Goal: Task Accomplishment & Management: Manage account settings

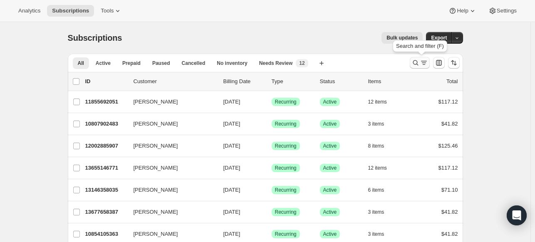
click at [412, 59] on button "Search and filter results" at bounding box center [420, 63] width 20 height 12
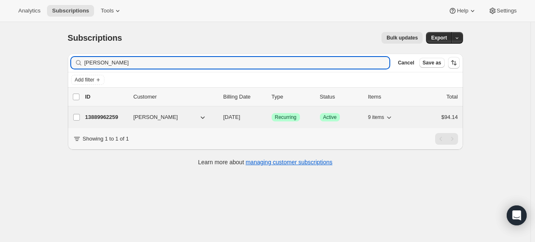
type input "[PERSON_NAME]"
click at [121, 121] on div "13889962259 [PERSON_NAME] [DATE] Success Recurring Success Active 9 items $94.14" at bounding box center [271, 117] width 373 height 12
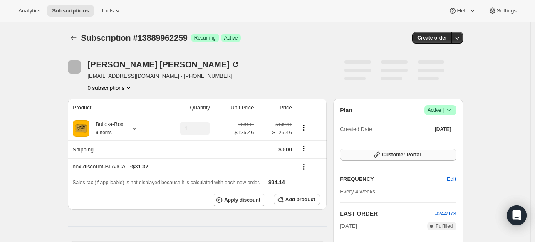
click at [418, 156] on span "Customer Portal" at bounding box center [401, 154] width 39 height 7
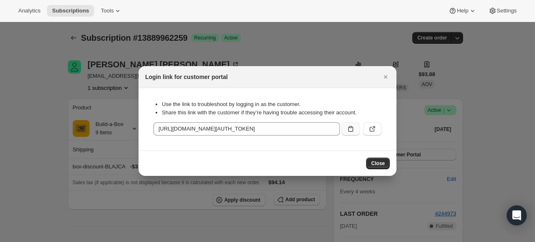
click at [349, 127] on icon ":r2pa:" at bounding box center [350, 129] width 5 height 6
click at [382, 76] on icon "Close" at bounding box center [385, 77] width 8 height 8
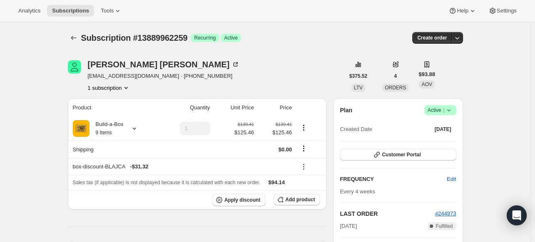
click at [456, 114] on div "Success Active |" at bounding box center [440, 110] width 32 height 10
click at [448, 111] on icon at bounding box center [448, 110] width 8 height 8
click at [453, 113] on icon at bounding box center [448, 110] width 8 height 8
click at [433, 143] on span "Cancel subscription" at bounding box center [438, 140] width 47 height 6
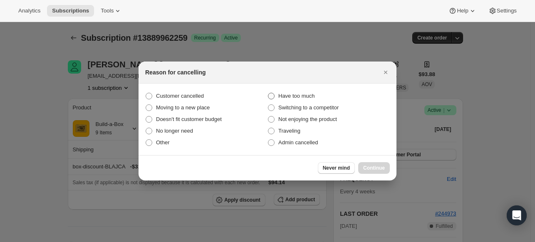
click at [308, 98] on span "Have too much" at bounding box center [296, 96] width 36 height 6
click at [268, 93] on input "Have too much" at bounding box center [268, 93] width 0 height 0
radio input "true"
click at [365, 167] on span "Continue" at bounding box center [374, 168] width 22 height 7
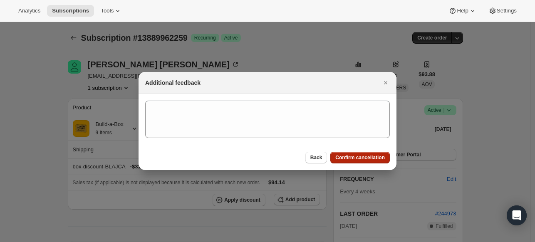
click at [363, 158] on span "Confirm cancellation" at bounding box center [359, 157] width 49 height 7
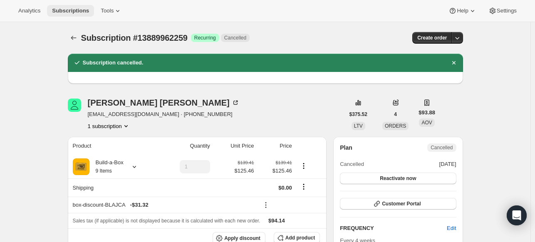
click at [61, 8] on span "Subscriptions" at bounding box center [70, 10] width 37 height 7
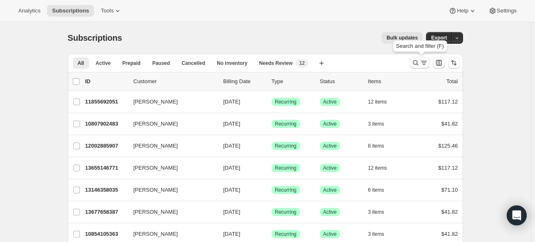
click at [414, 63] on icon "Search and filter results" at bounding box center [415, 63] width 8 height 8
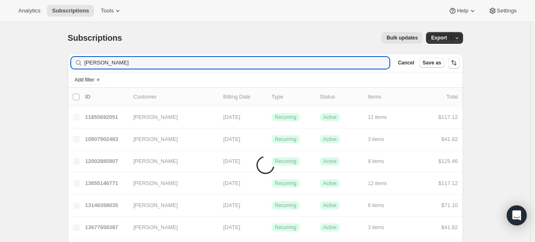
type input "[PERSON_NAME]"
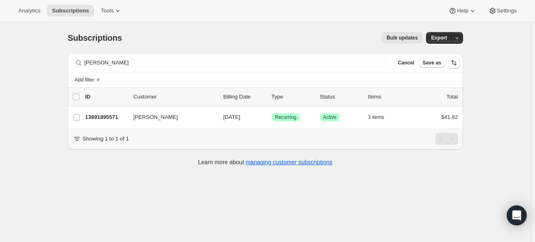
click at [31, 114] on div "Subscriptions. This page is ready Subscriptions Bulk updates More actions Bulk …" at bounding box center [265, 143] width 530 height 242
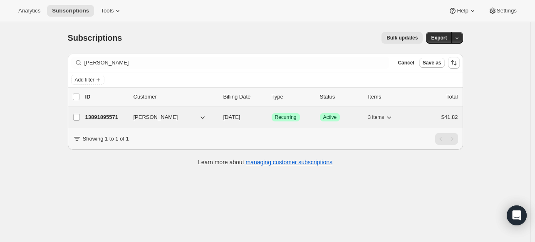
click at [121, 113] on p "13891895571" at bounding box center [106, 117] width 42 height 8
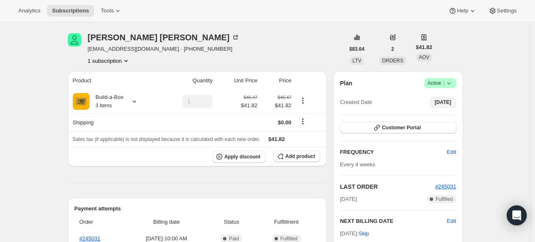
scroll to position [42, 0]
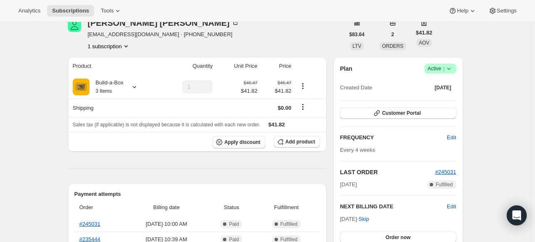
click at [451, 73] on span "Success Active |" at bounding box center [440, 69] width 32 height 10
click at [436, 100] on span "Cancel subscription" at bounding box center [438, 99] width 47 height 6
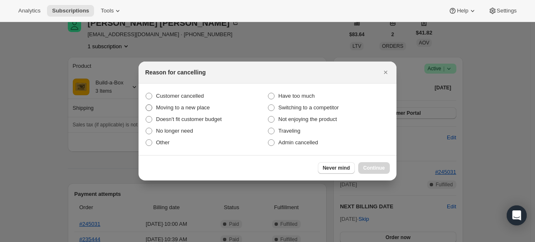
drag, startPoint x: 164, startPoint y: 94, endPoint x: 201, endPoint y: 105, distance: 38.9
click at [165, 94] on span "Customer cancelled" at bounding box center [180, 96] width 48 height 6
click at [191, 97] on span "Customer cancelled" at bounding box center [180, 96] width 48 height 6
click at [146, 93] on input "Customer cancelled" at bounding box center [146, 93] width 0 height 0
radio input "true"
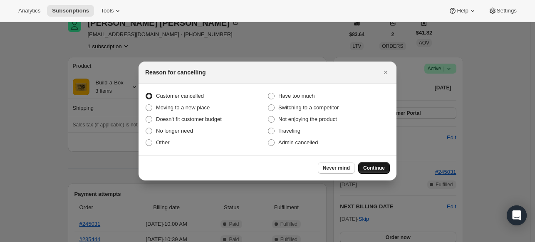
click at [382, 167] on span "Continue" at bounding box center [374, 168] width 22 height 7
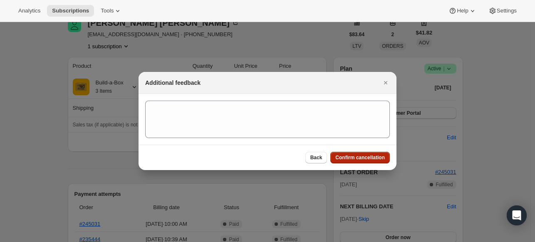
click at [372, 162] on button "Confirm cancellation" at bounding box center [359, 158] width 59 height 12
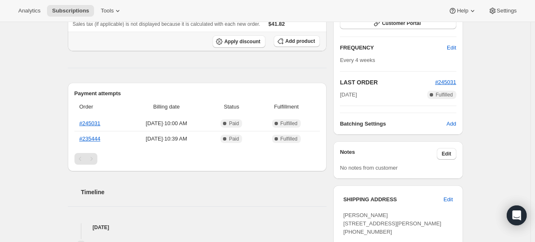
scroll to position [166, 0]
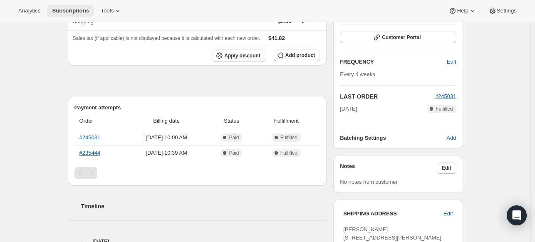
click at [86, 15] on button "Subscriptions" at bounding box center [70, 11] width 47 height 12
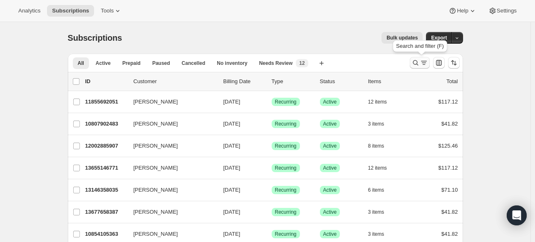
click at [416, 63] on icon "Search and filter results" at bounding box center [415, 63] width 8 height 8
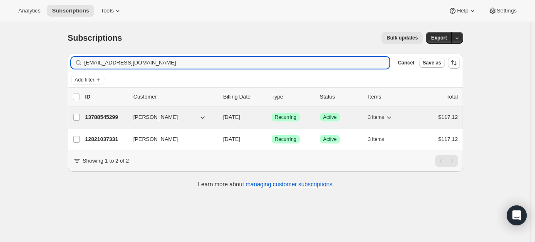
type input "[EMAIL_ADDRESS][DOMAIN_NAME]"
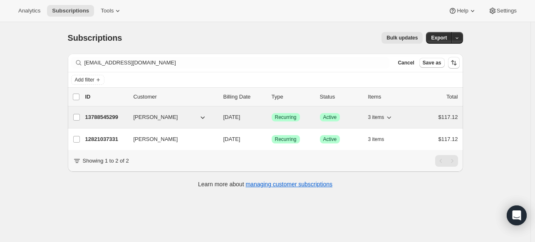
click at [117, 121] on p "13788545299" at bounding box center [106, 117] width 42 height 8
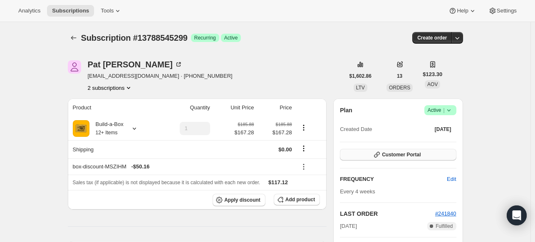
click at [431, 150] on button "Customer Portal" at bounding box center [398, 155] width 116 height 12
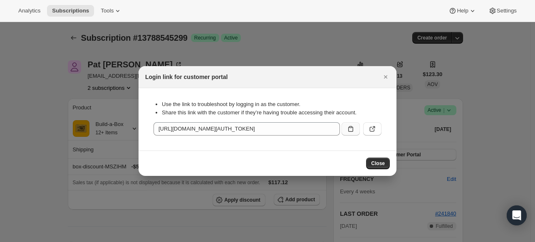
click at [353, 127] on icon ":r3rq:" at bounding box center [350, 129] width 8 height 8
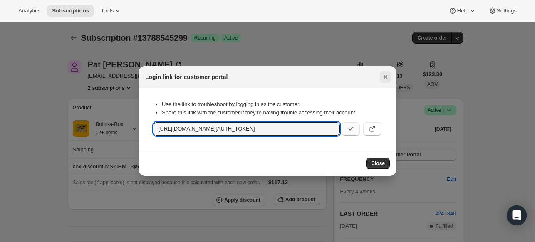
click at [386, 78] on icon "Close" at bounding box center [385, 77] width 8 height 8
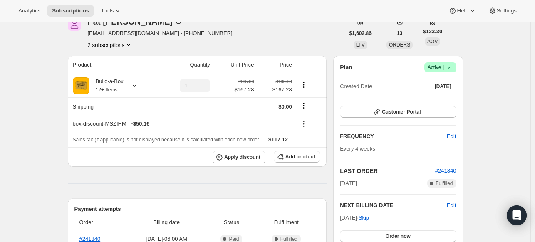
scroll to position [42, 0]
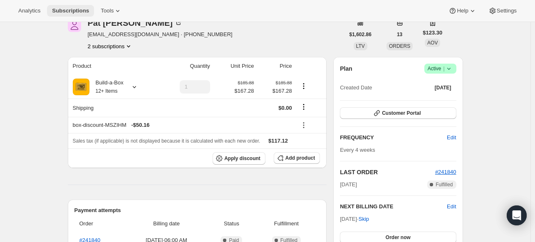
click at [63, 12] on span "Subscriptions" at bounding box center [70, 10] width 37 height 7
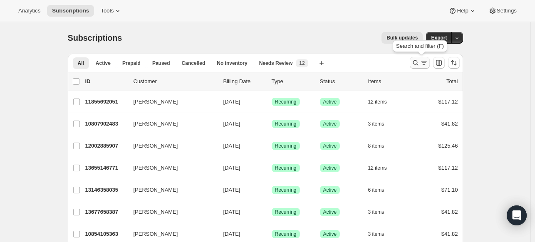
click at [413, 64] on icon "Search and filter results" at bounding box center [415, 63] width 8 height 8
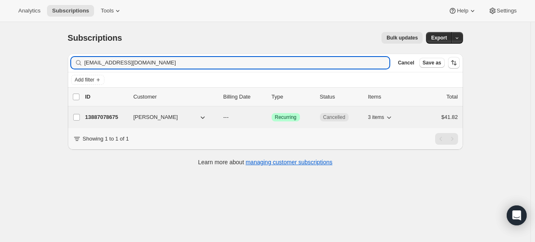
type input "[EMAIL_ADDRESS][DOMAIN_NAME]"
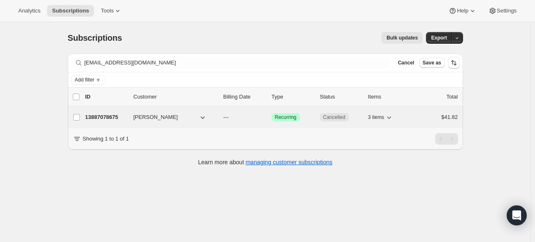
click at [106, 117] on p "13887078675" at bounding box center [106, 117] width 42 height 8
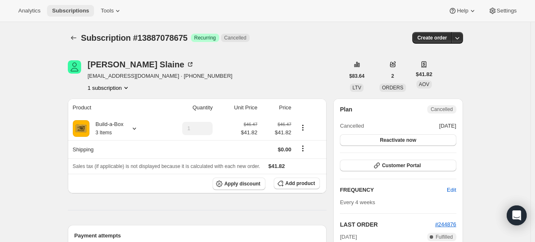
click at [67, 16] on button "Subscriptions" at bounding box center [70, 11] width 47 height 12
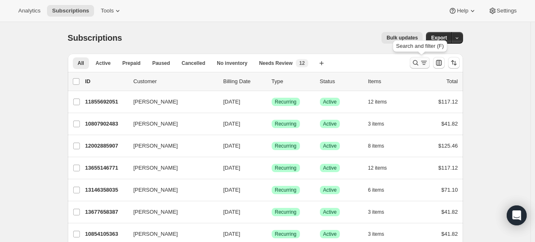
click at [419, 61] on icon "Search and filter results" at bounding box center [415, 63] width 8 height 8
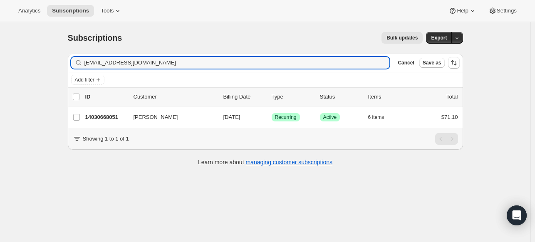
type input "[EMAIL_ADDRESS][DOMAIN_NAME]"
click at [105, 118] on p "14030668051" at bounding box center [106, 117] width 42 height 8
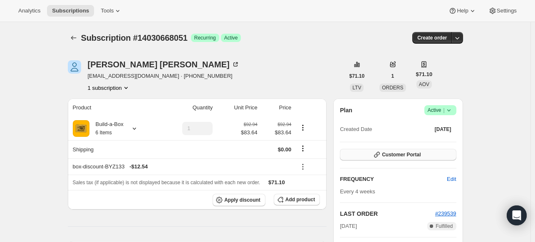
click at [425, 151] on button "Customer Portal" at bounding box center [398, 155] width 116 height 12
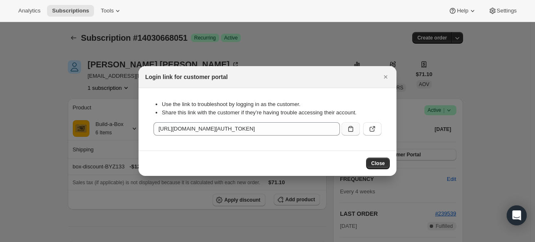
click at [353, 127] on icon ":r4nk:" at bounding box center [350, 129] width 8 height 8
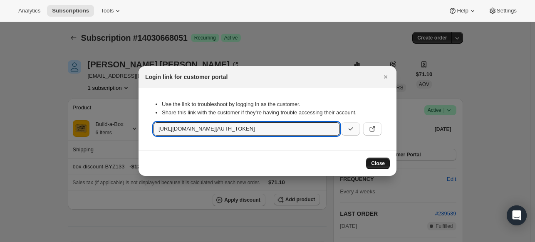
click at [379, 160] on span "Close" at bounding box center [378, 163] width 14 height 7
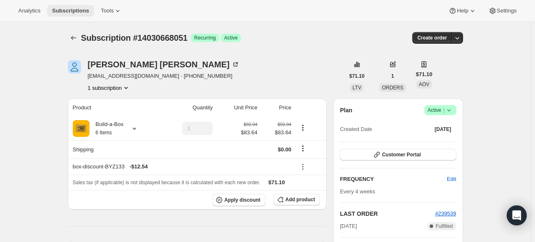
click at [86, 12] on span "Subscriptions" at bounding box center [70, 10] width 37 height 7
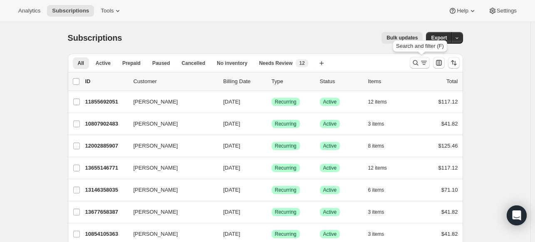
click at [418, 62] on icon "Search and filter results" at bounding box center [414, 62] width 5 height 5
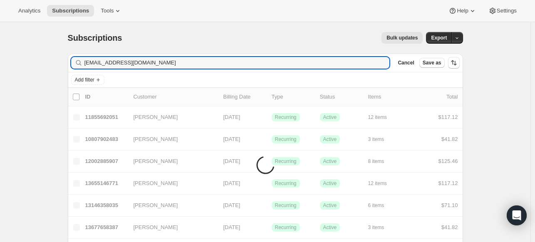
type input "[EMAIL_ADDRESS][DOMAIN_NAME]"
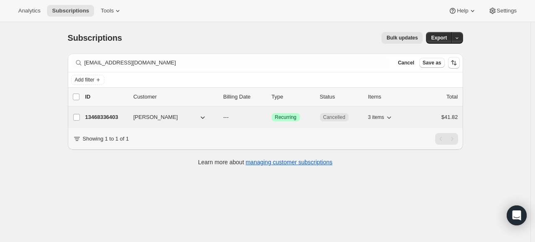
click at [110, 118] on p "13468336403" at bounding box center [106, 117] width 42 height 8
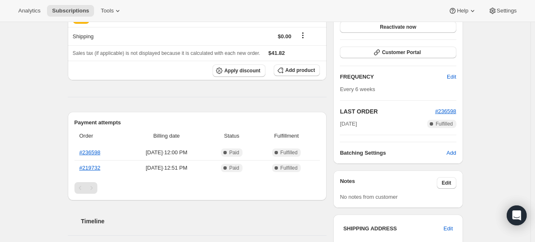
scroll to position [166, 0]
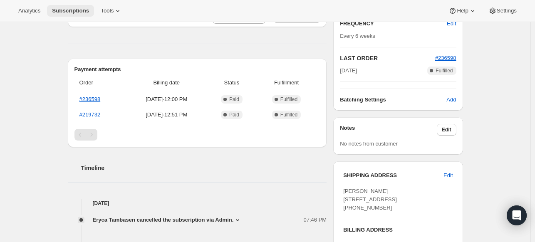
click at [80, 6] on button "Subscriptions" at bounding box center [70, 11] width 47 height 12
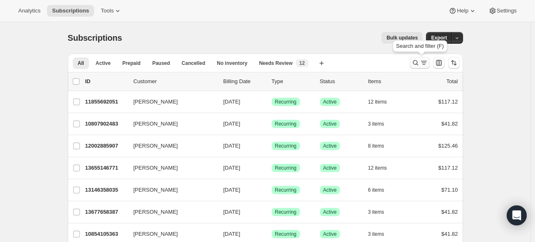
click at [419, 64] on icon "Search and filter results" at bounding box center [415, 63] width 8 height 8
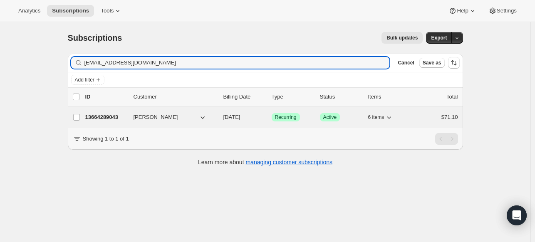
type input "[EMAIL_ADDRESS][DOMAIN_NAME]"
click at [108, 114] on p "13664289043" at bounding box center [106, 117] width 42 height 8
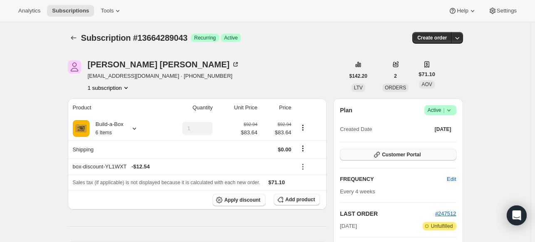
click at [412, 153] on span "Customer Portal" at bounding box center [401, 154] width 39 height 7
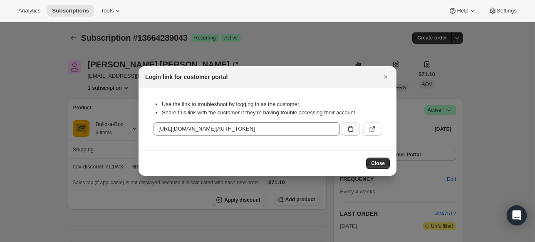
click at [344, 130] on button ":r5je:" at bounding box center [350, 128] width 18 height 13
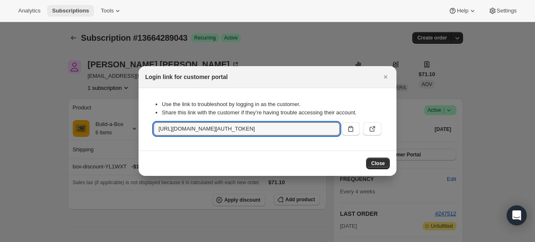
click at [85, 11] on span "Subscriptions" at bounding box center [70, 10] width 37 height 7
